Goal: Navigation & Orientation: Go to known website

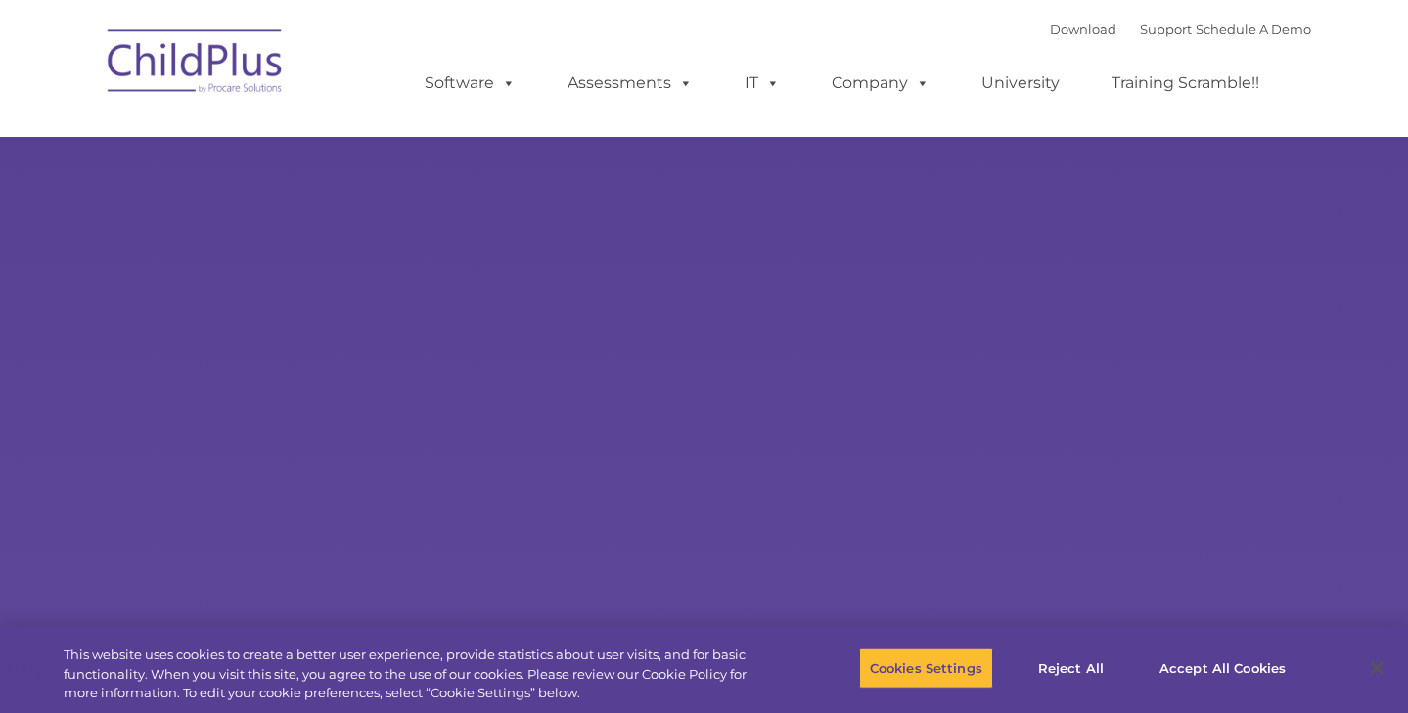
select select "MEDIUM"
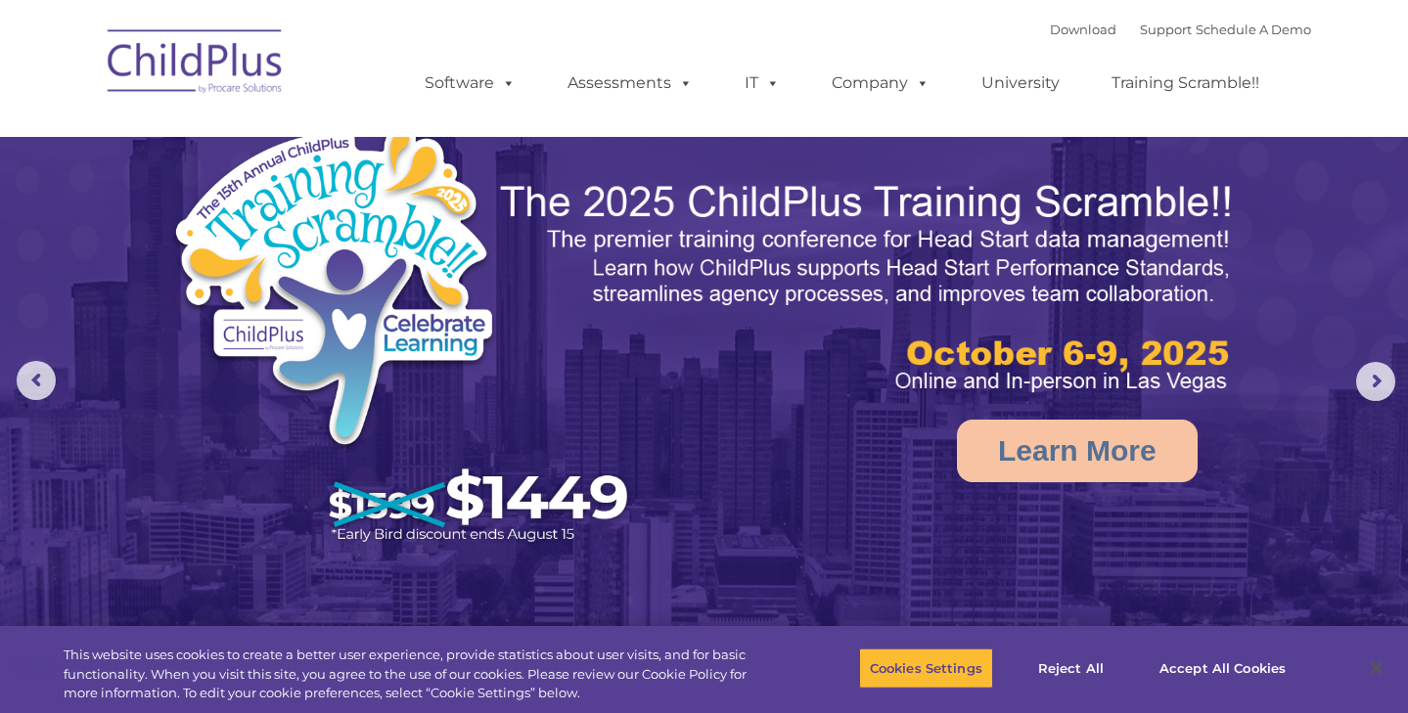
click at [154, 58] on img at bounding box center [196, 65] width 196 height 98
select select "MEDIUM"
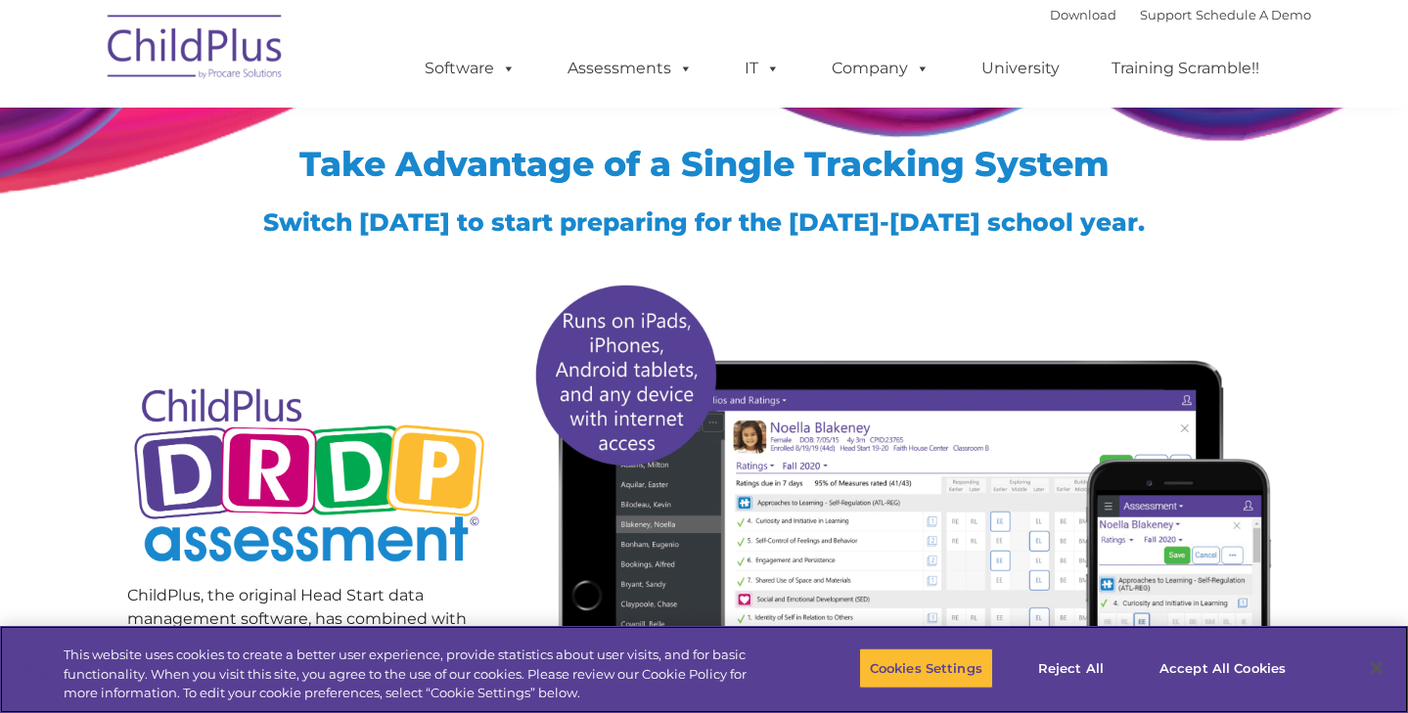
scroll to position [1878, 0]
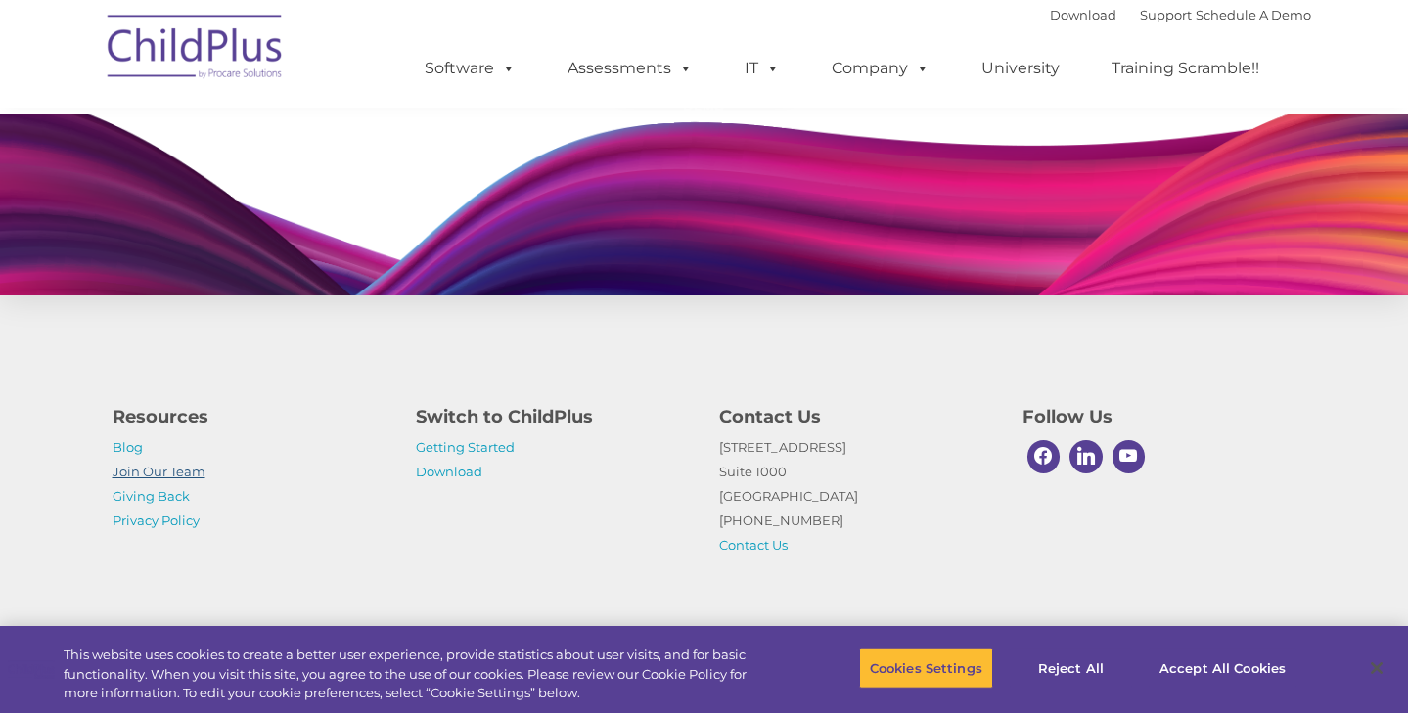
click at [158, 470] on link "Join Our Team" at bounding box center [159, 472] width 93 height 16
